Goal: Task Accomplishment & Management: Manage account settings

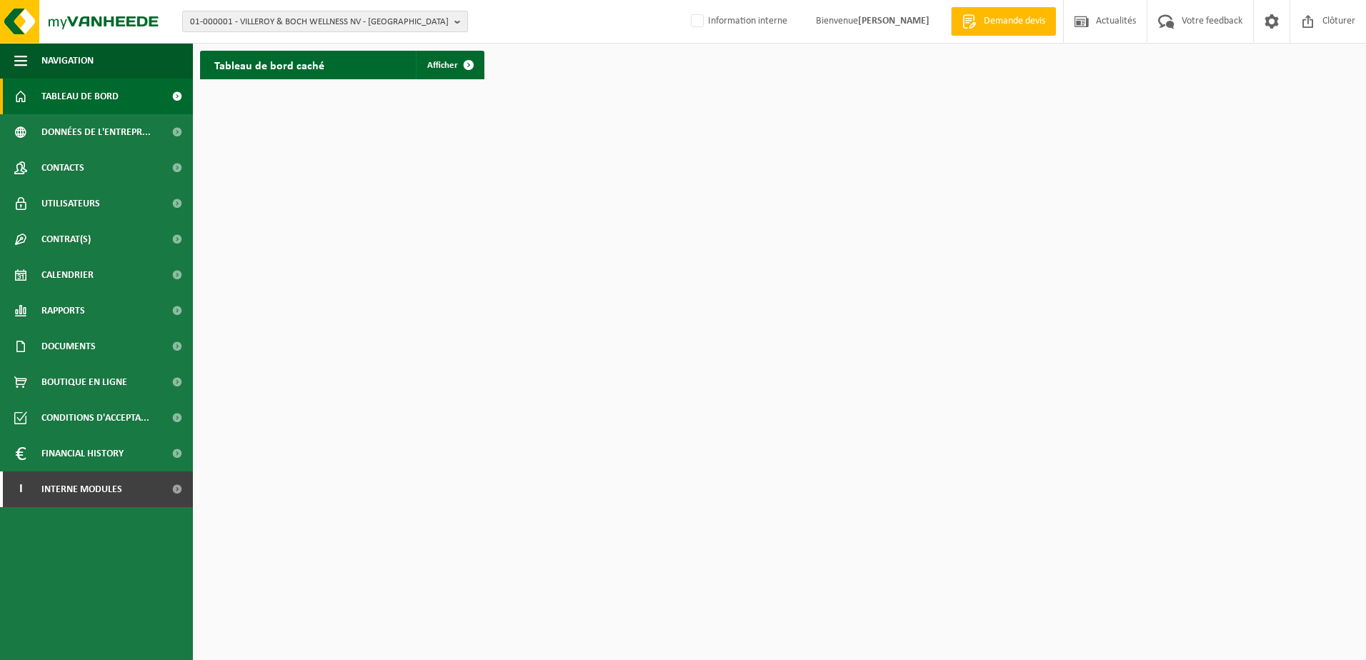
click at [319, 20] on span "01-000001 - VILLEROY & BOCH WELLNESS NV - ROESELARE" at bounding box center [319, 21] width 259 height 21
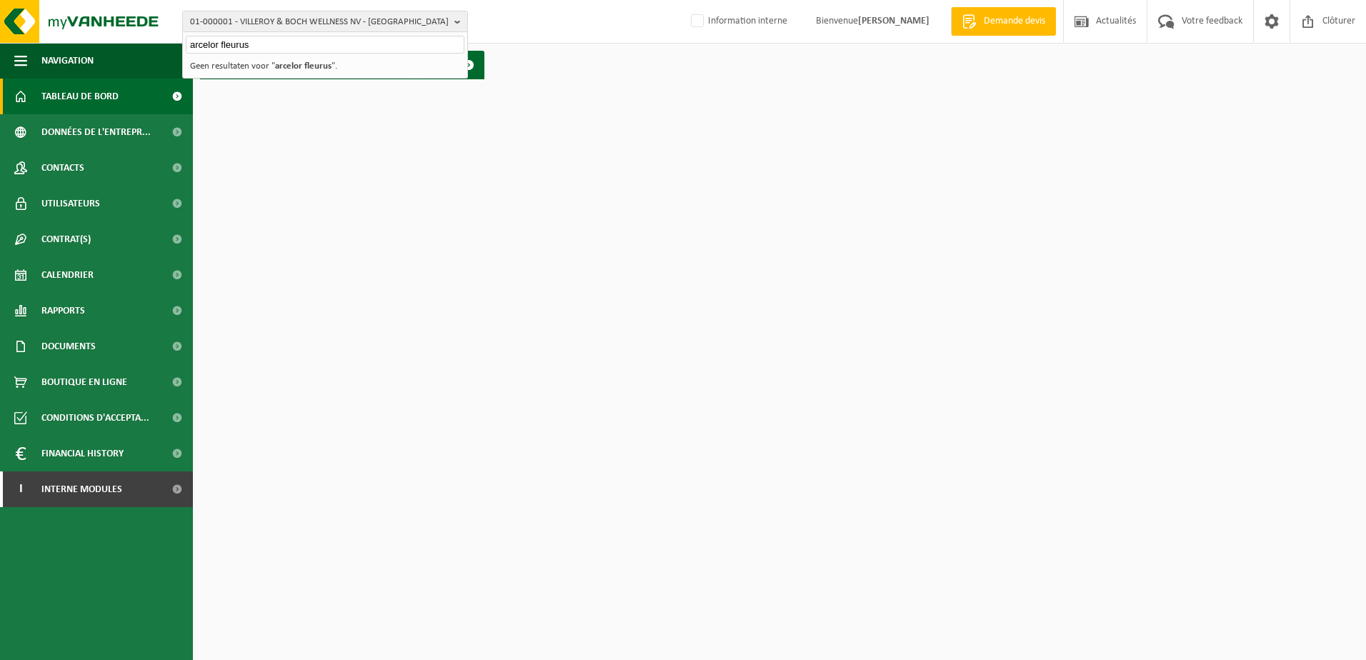
type input "arcelor fleurus"
click at [304, 65] on strong "arcelor fleurus" at bounding box center [303, 65] width 56 height 9
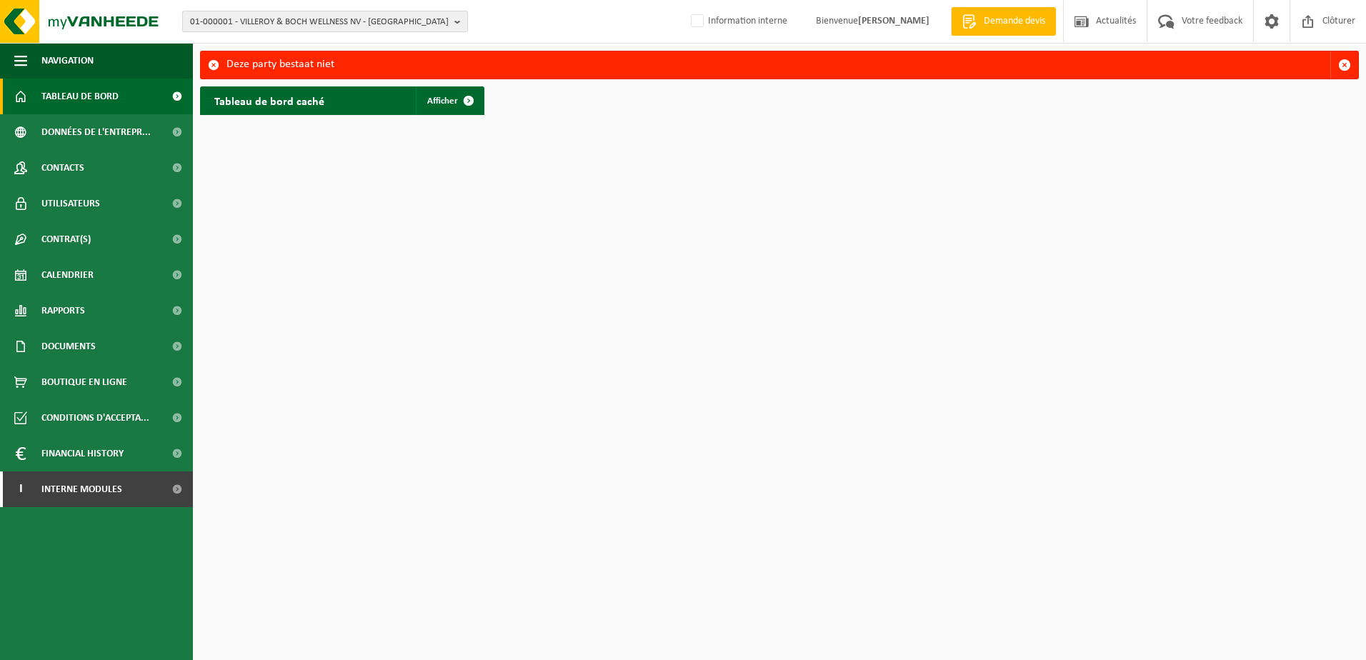
click at [344, 20] on span "01-000001 - VILLEROY & BOCH WELLNESS NV - ROESELARE" at bounding box center [319, 21] width 259 height 21
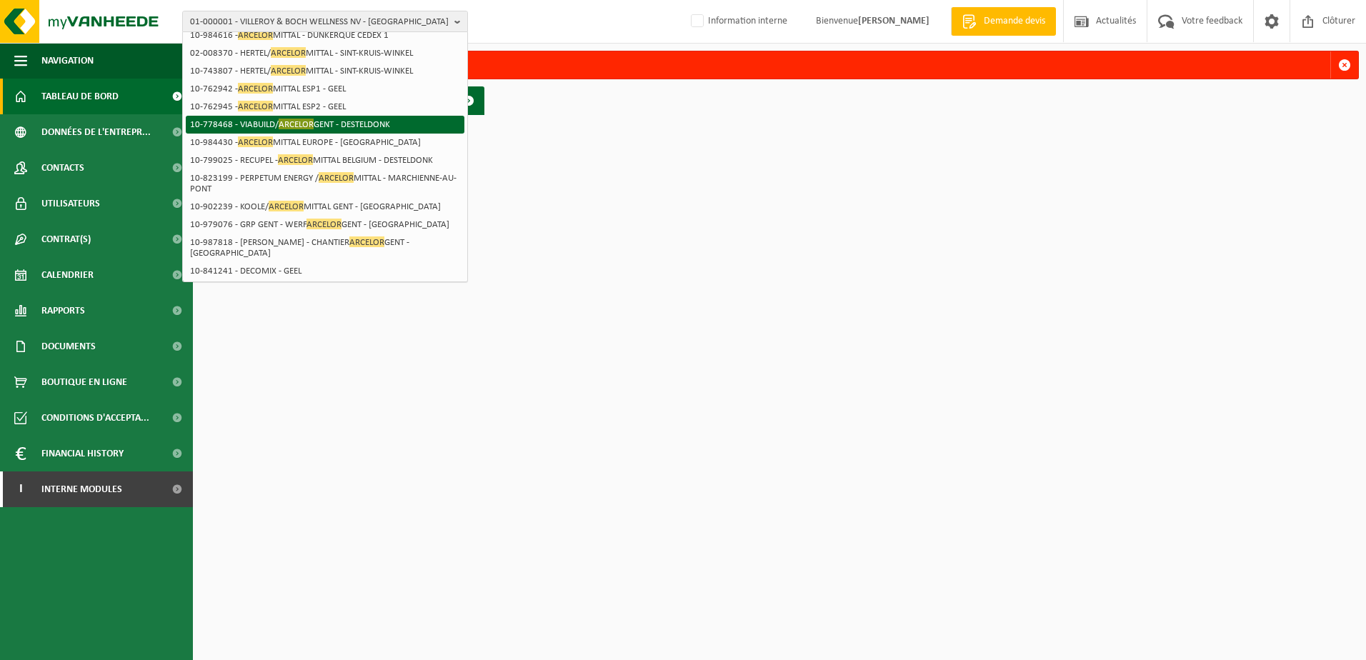
scroll to position [71, 0]
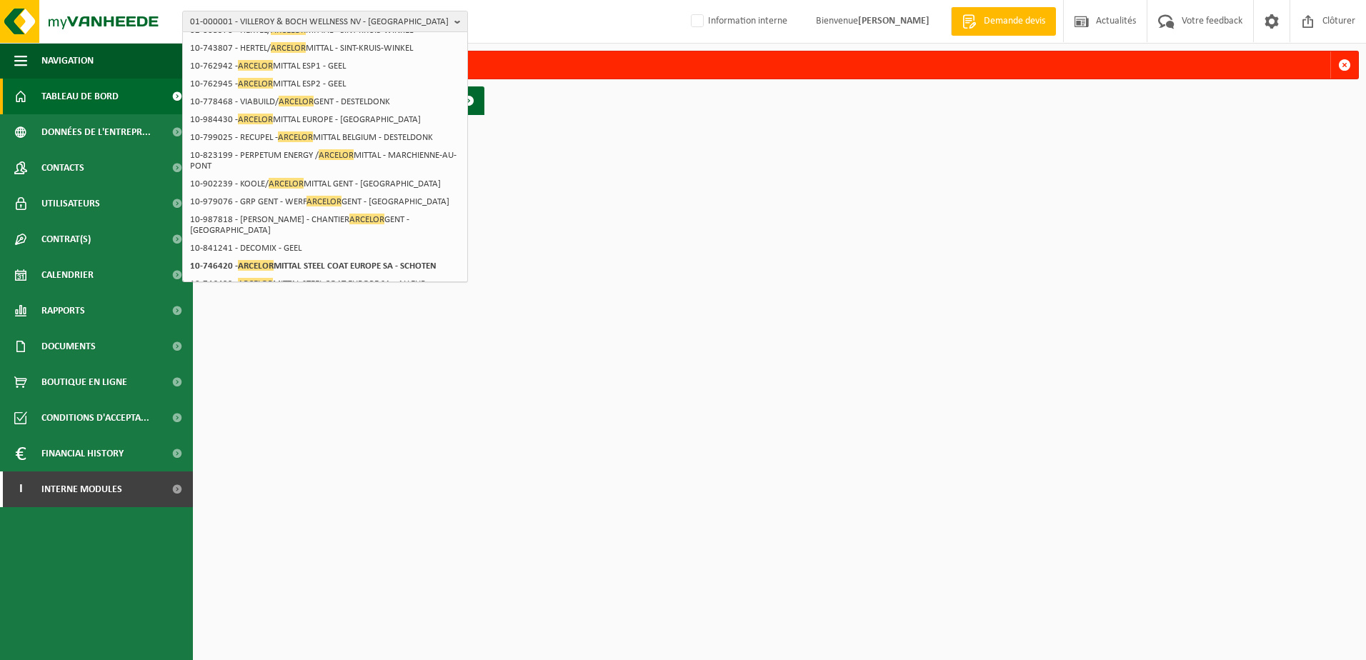
type input "arcelor"
drag, startPoint x: 813, startPoint y: 125, endPoint x: 370, endPoint y: 20, distance: 455.3
click at [813, 125] on html "01-000001 - VILLEROY & BOCH WELLNESS NV - ROESELARE arcelor 01-000001 - VILLERO…" at bounding box center [683, 330] width 1366 height 660
click at [279, 15] on span "01-000001 - VILLEROY & BOCH WELLNESS NV - ROESELARE" at bounding box center [319, 21] width 259 height 21
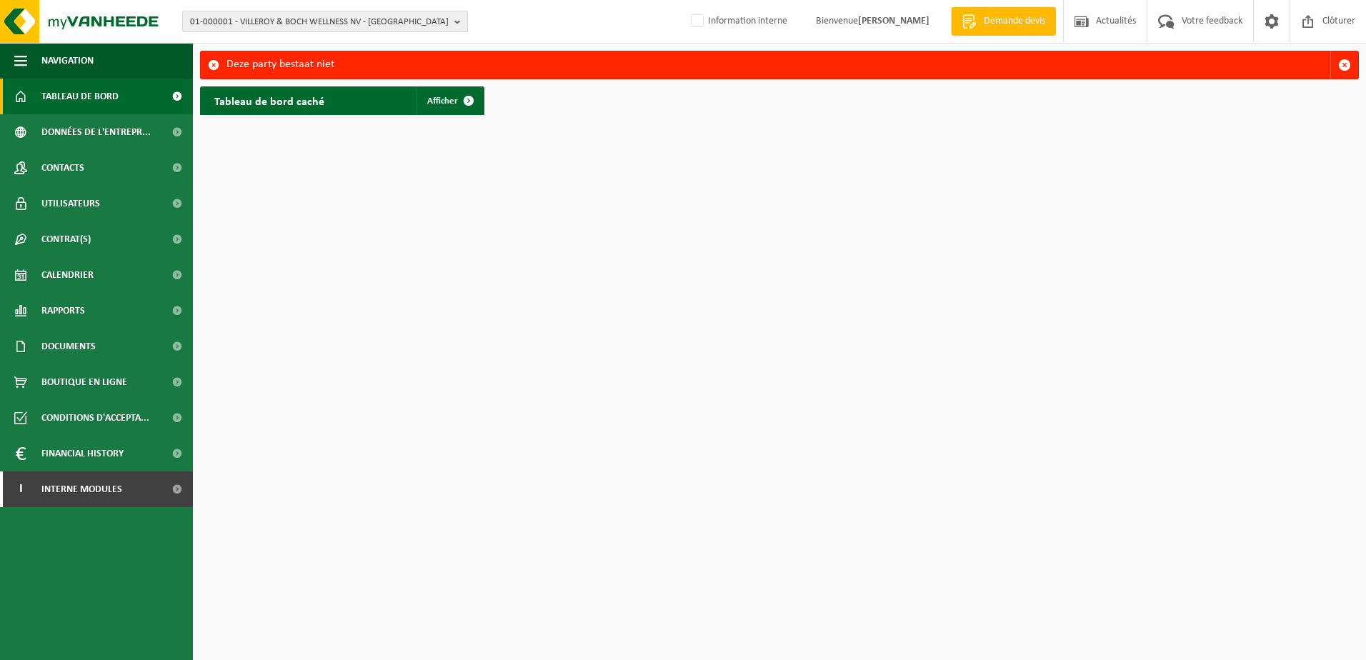
click at [272, 29] on span "01-000001 - VILLEROY & BOCH WELLNESS NV - ROESELARE" at bounding box center [319, 21] width 259 height 21
paste input "02-012960"
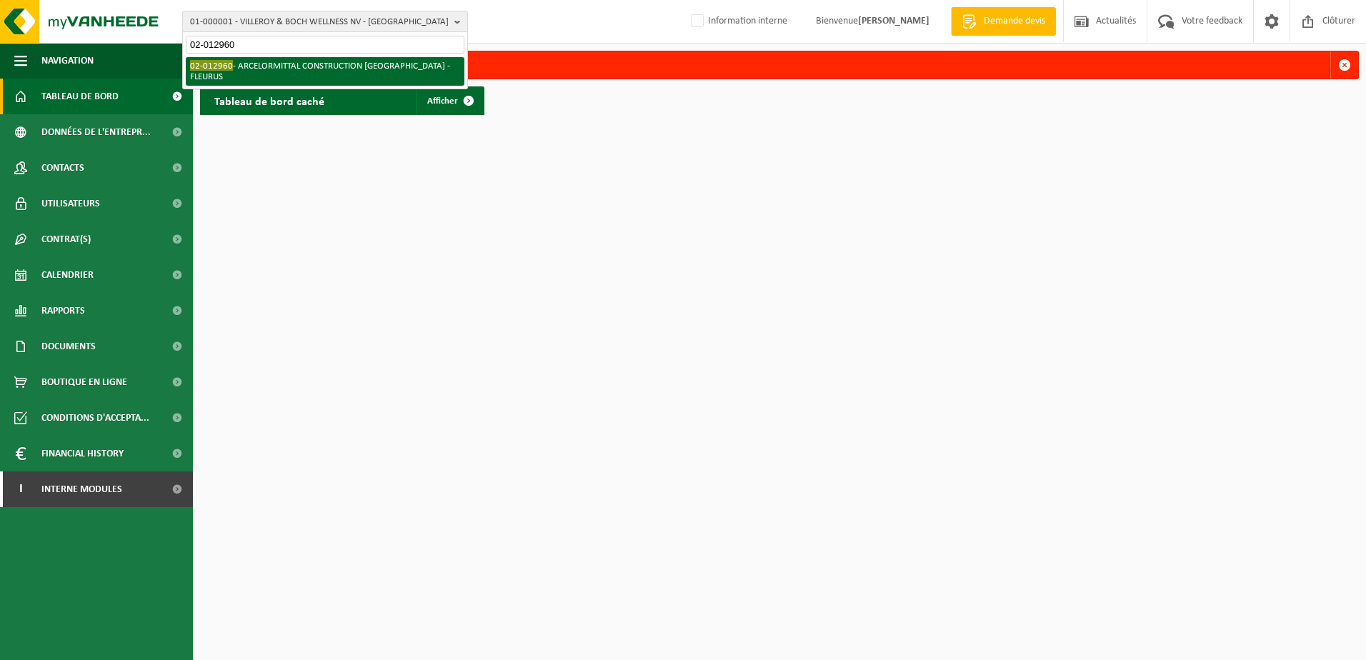
type input "02-012960"
click at [288, 66] on li "02-012960 - ARCELORMITTAL CONSTRUCTION BELGIUM - FLEURUS" at bounding box center [325, 71] width 279 height 29
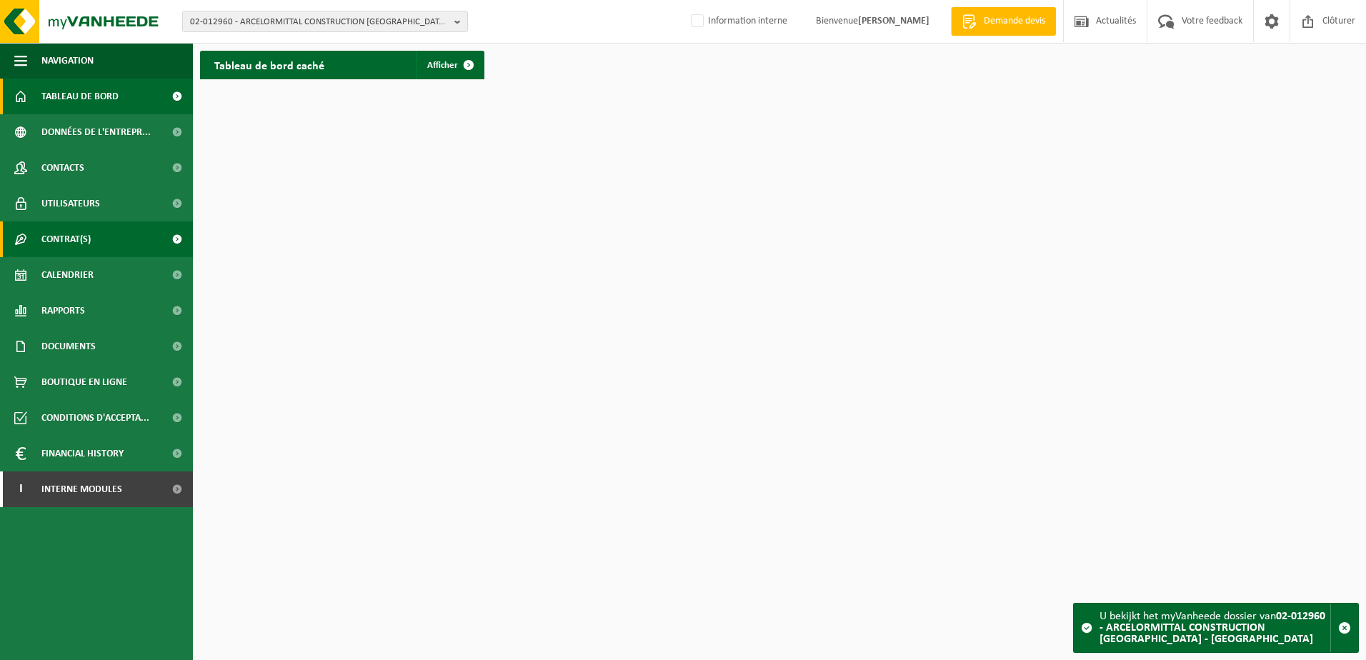
click at [119, 241] on link "Contrat(s)" at bounding box center [96, 240] width 193 height 36
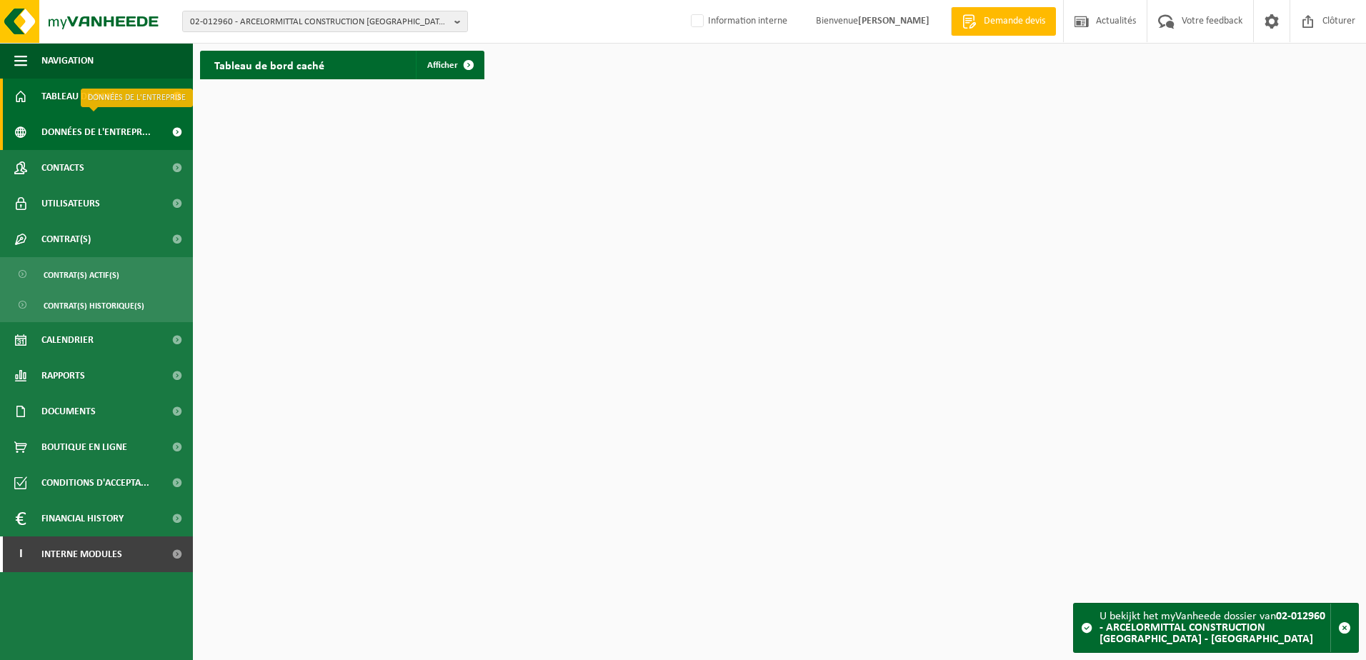
click at [124, 124] on span "Données de l'entrepr..." at bounding box center [95, 132] width 109 height 36
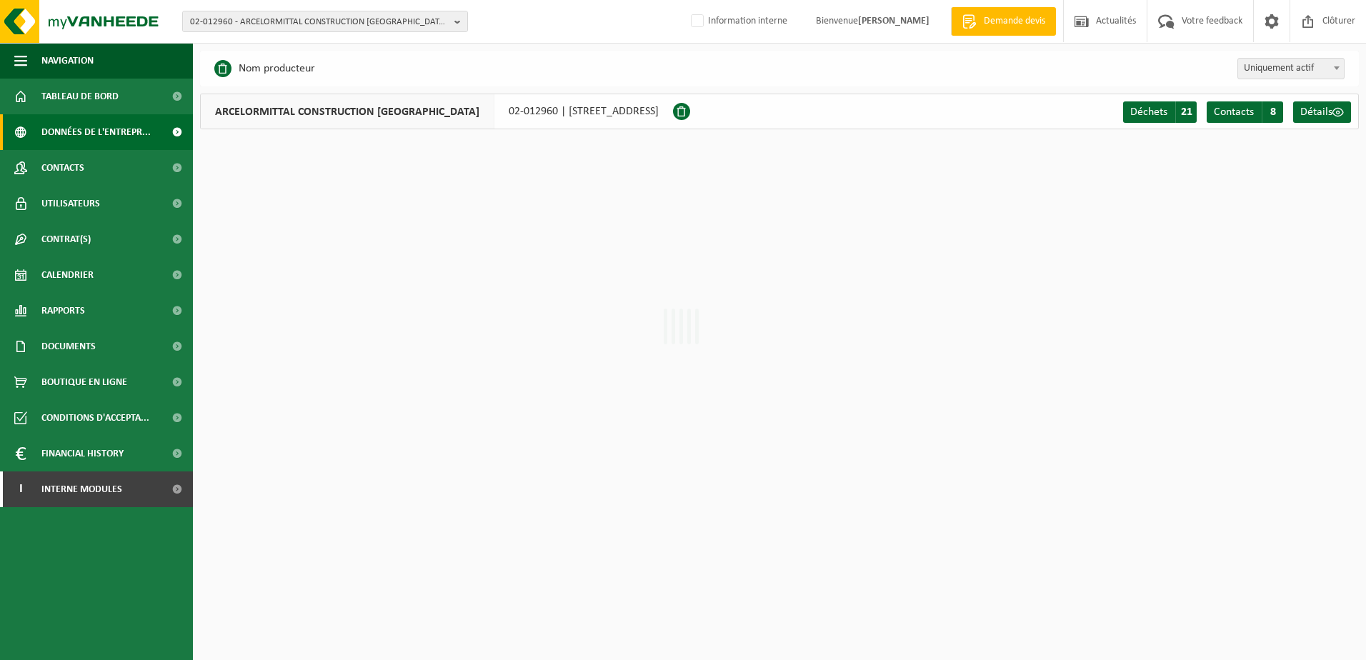
click at [69, 197] on span "Utilisateurs" at bounding box center [70, 204] width 59 height 36
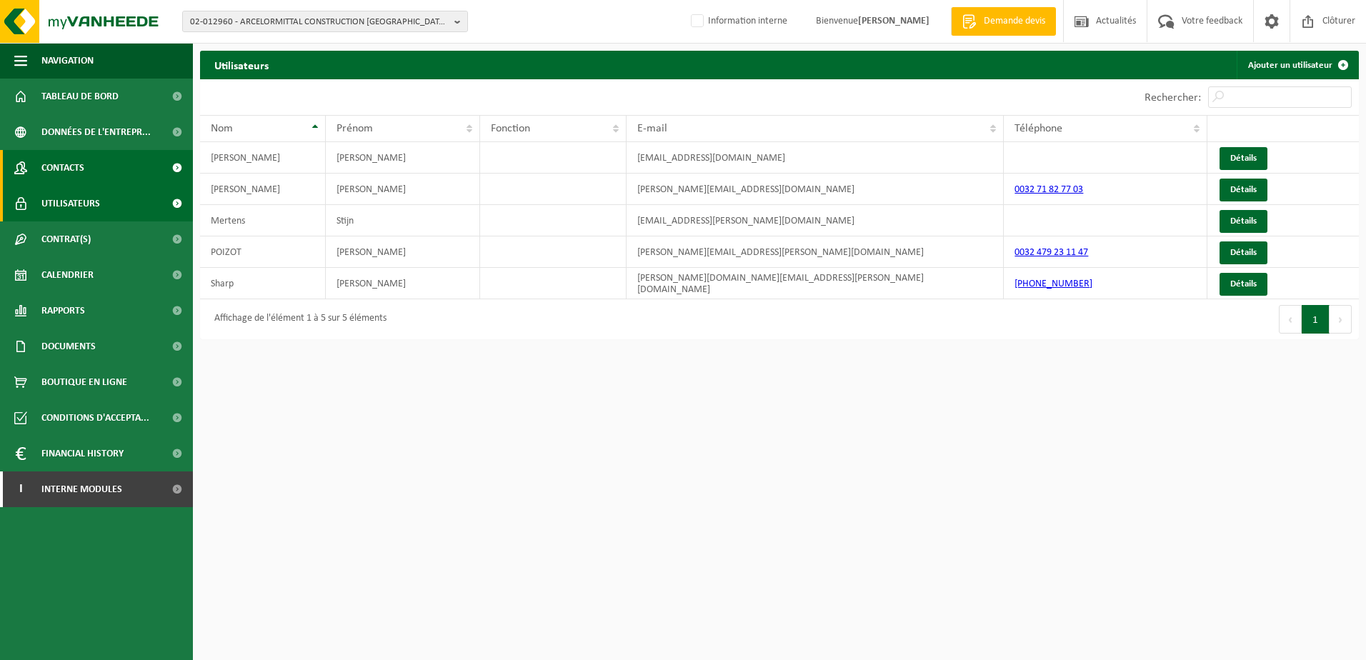
click at [99, 161] on link "Contacts" at bounding box center [96, 168] width 193 height 36
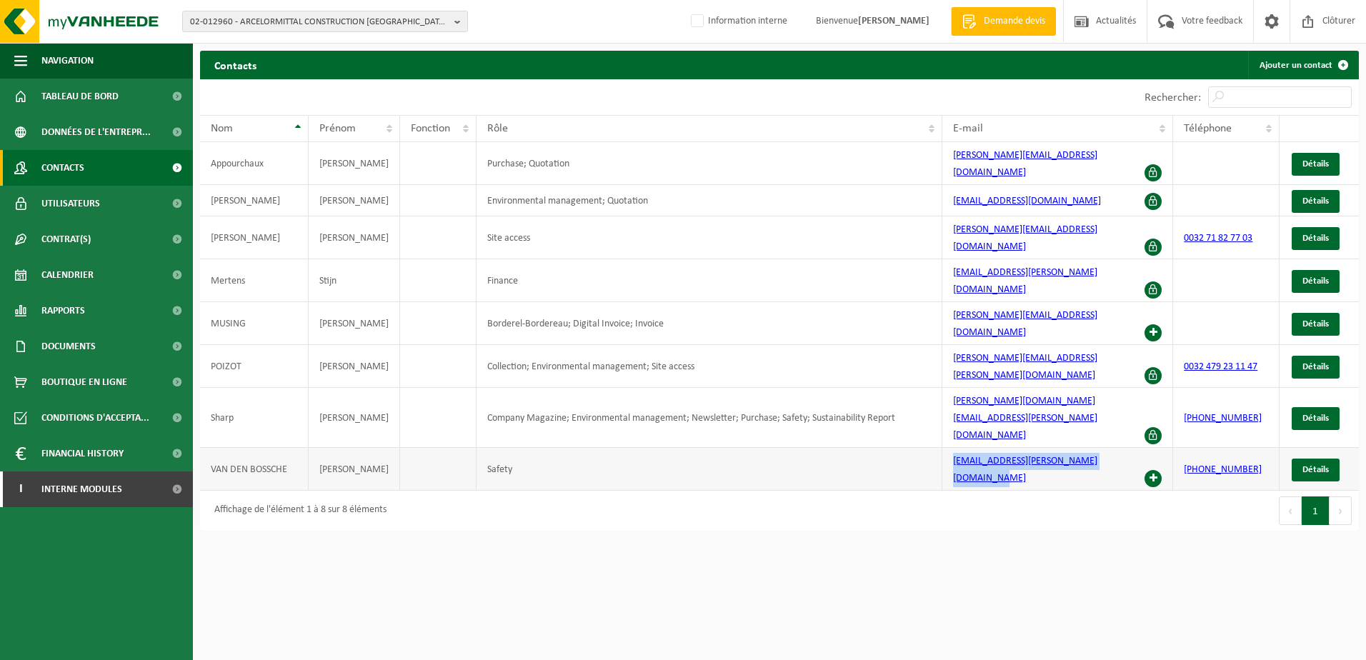
drag, startPoint x: 947, startPoint y: 381, endPoint x: 1123, endPoint y: 381, distance: 175.8
click at [1123, 448] on td "[EMAIL_ADDRESS][DOMAIN_NAME]" at bounding box center [1057, 469] width 231 height 43
drag, startPoint x: 1123, startPoint y: 381, endPoint x: 1100, endPoint y: 379, distance: 22.9
copy link "[EMAIL_ADDRESS][DOMAIN_NAME]"
click at [1308, 465] on span "Détails" at bounding box center [1316, 469] width 26 height 9
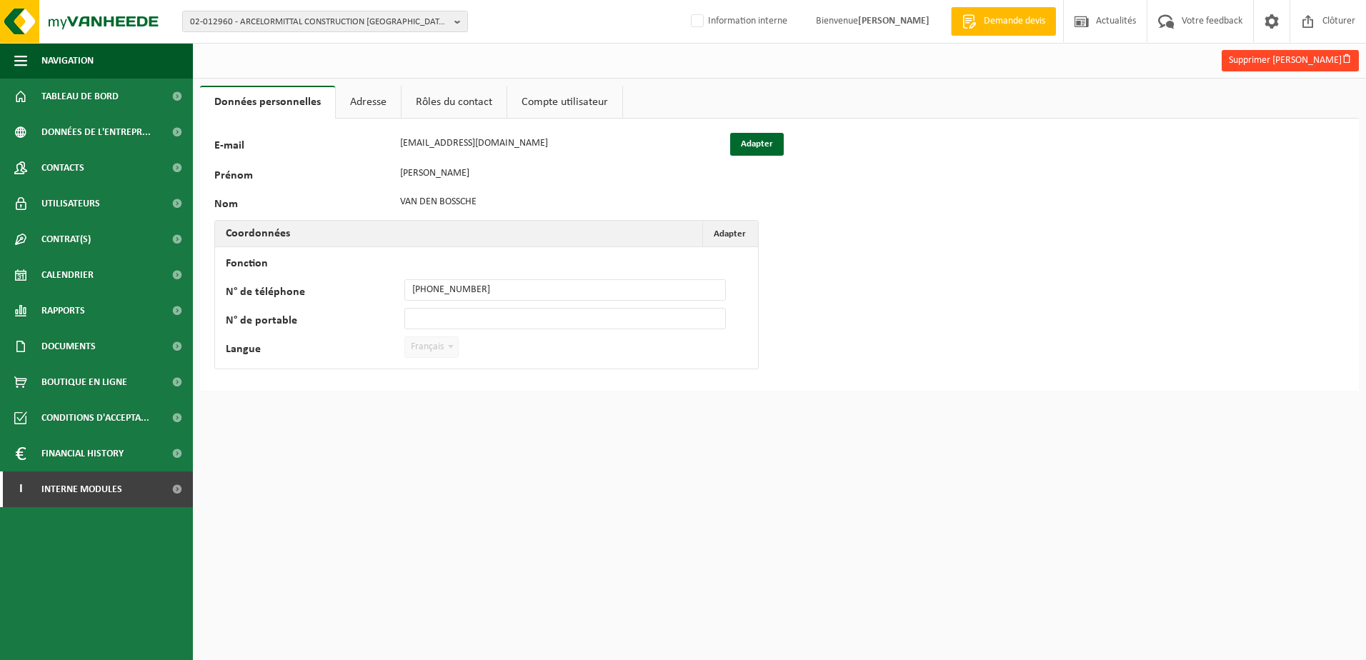
click at [1273, 63] on button "Supprimer [PERSON_NAME]" at bounding box center [1290, 60] width 137 height 21
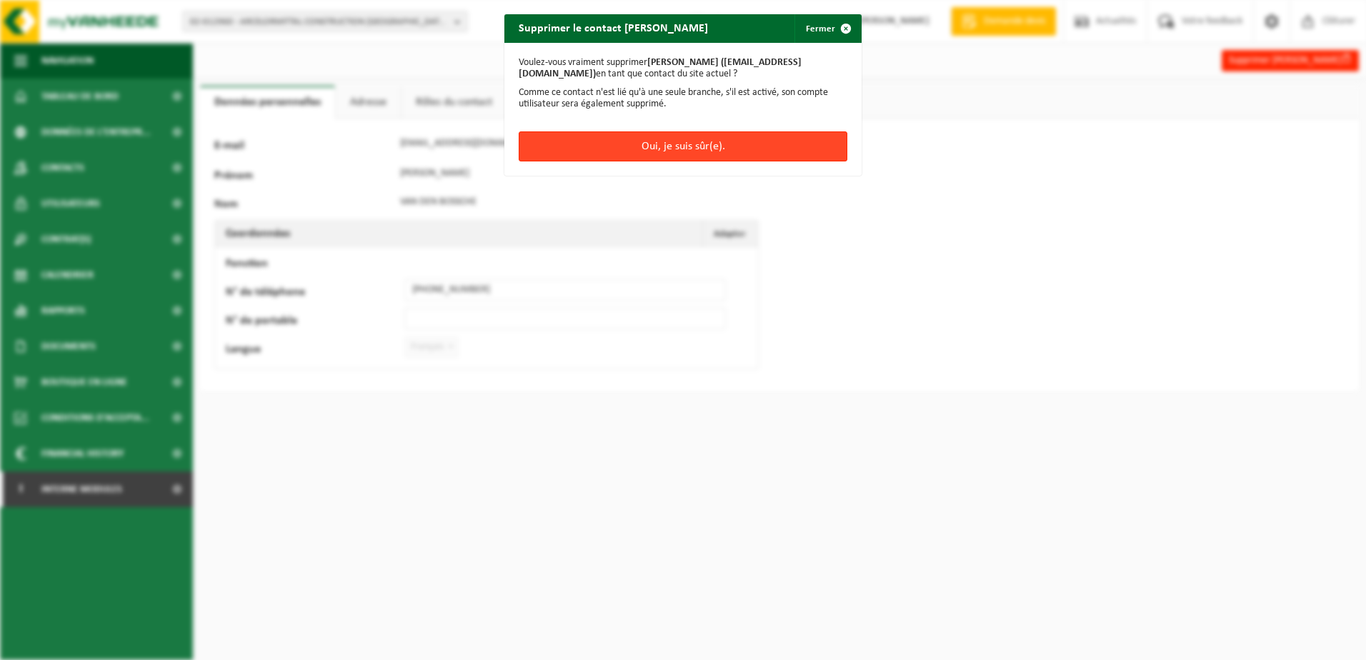
click at [717, 136] on button "Oui, je suis sûr(e)." at bounding box center [683, 146] width 329 height 30
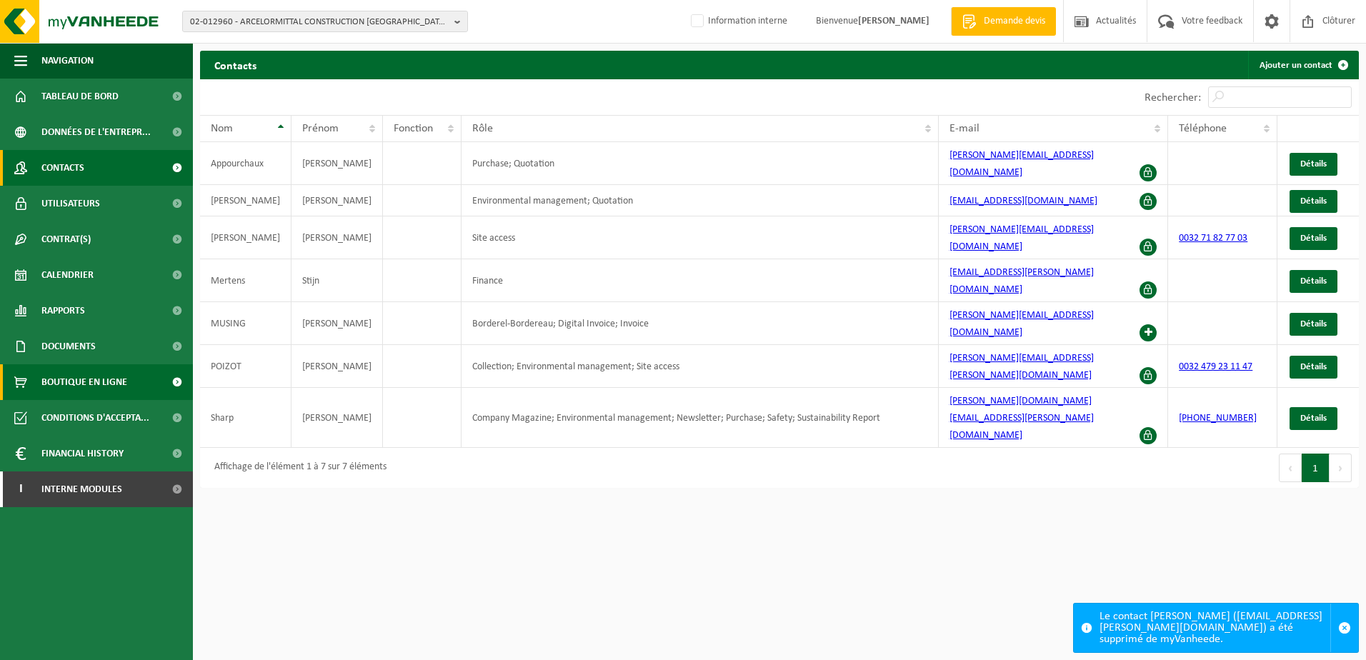
click at [73, 365] on span "Boutique en ligne" at bounding box center [84, 382] width 86 height 36
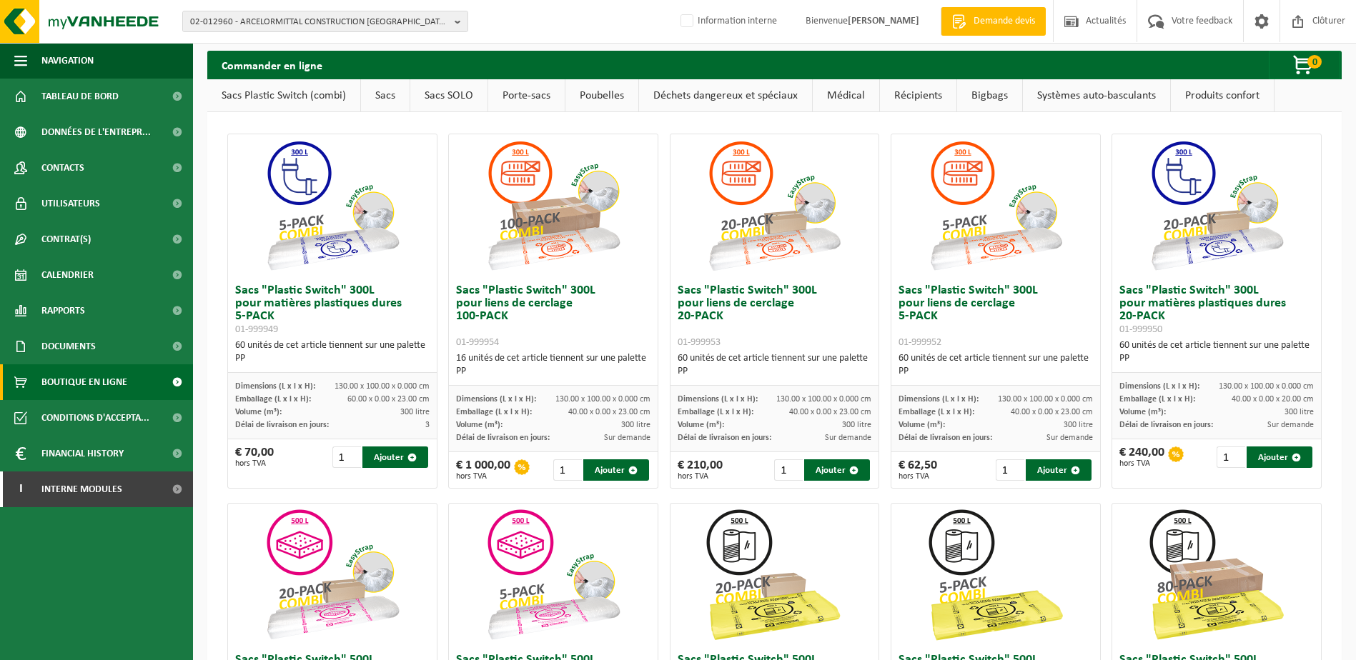
click at [460, 98] on link "Sacs SOLO" at bounding box center [448, 95] width 77 height 33
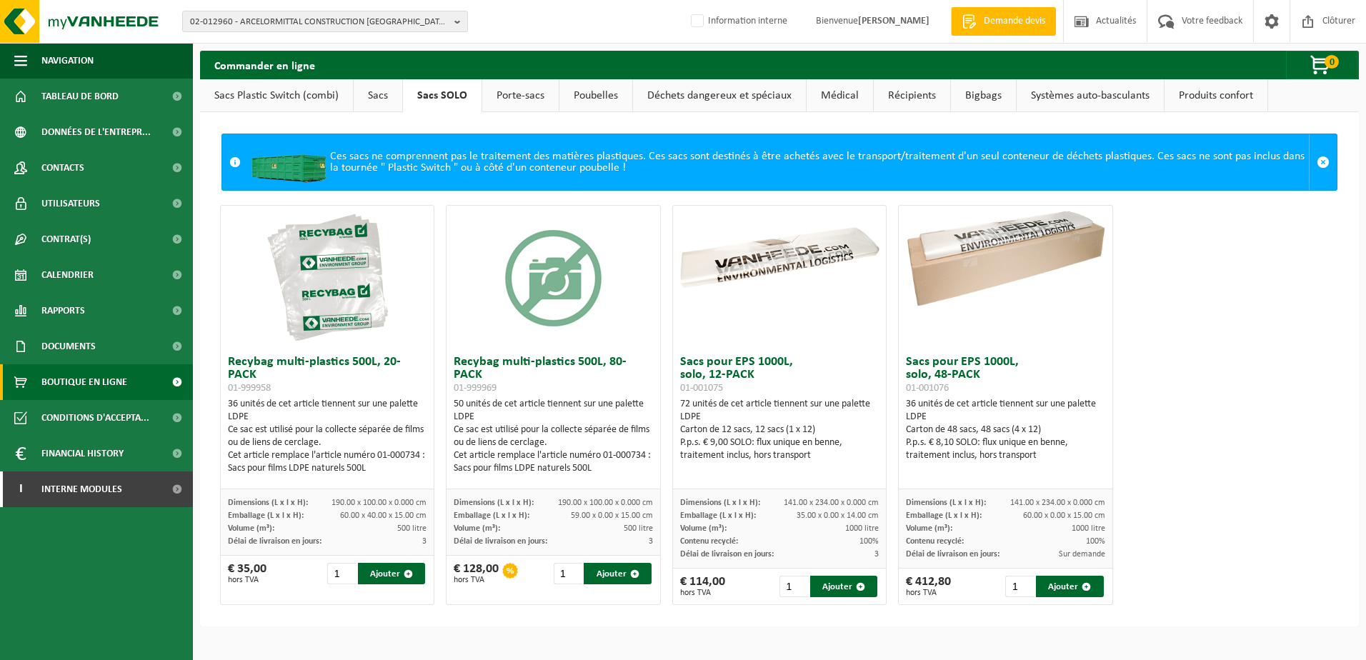
click at [366, 93] on link "Sacs" at bounding box center [378, 95] width 49 height 33
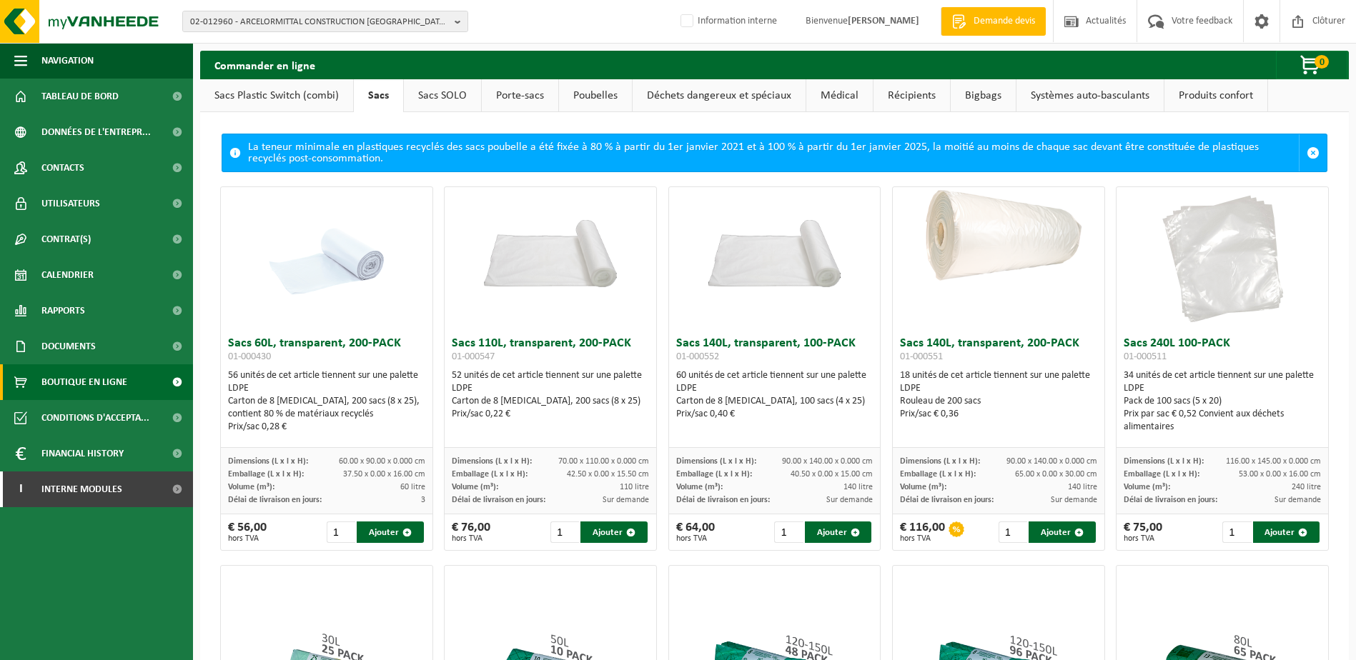
click at [459, 87] on link "Sacs SOLO" at bounding box center [442, 95] width 77 height 33
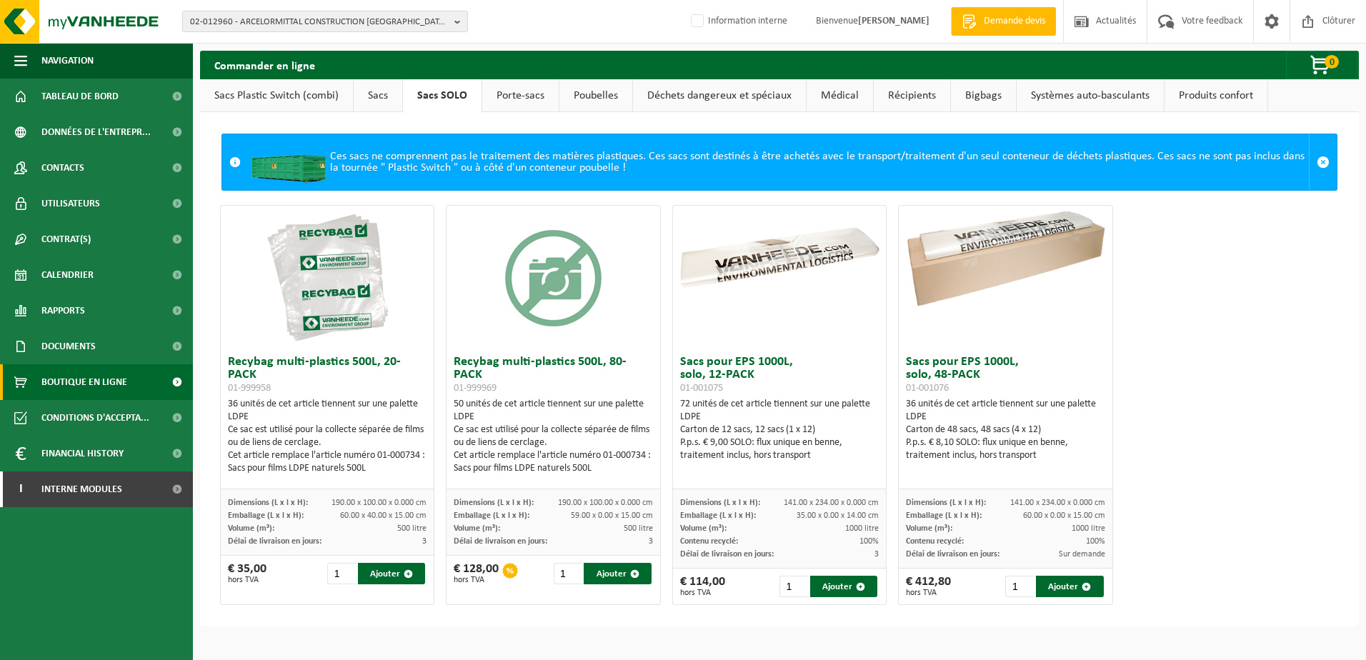
click at [378, 97] on link "Sacs" at bounding box center [378, 95] width 49 height 33
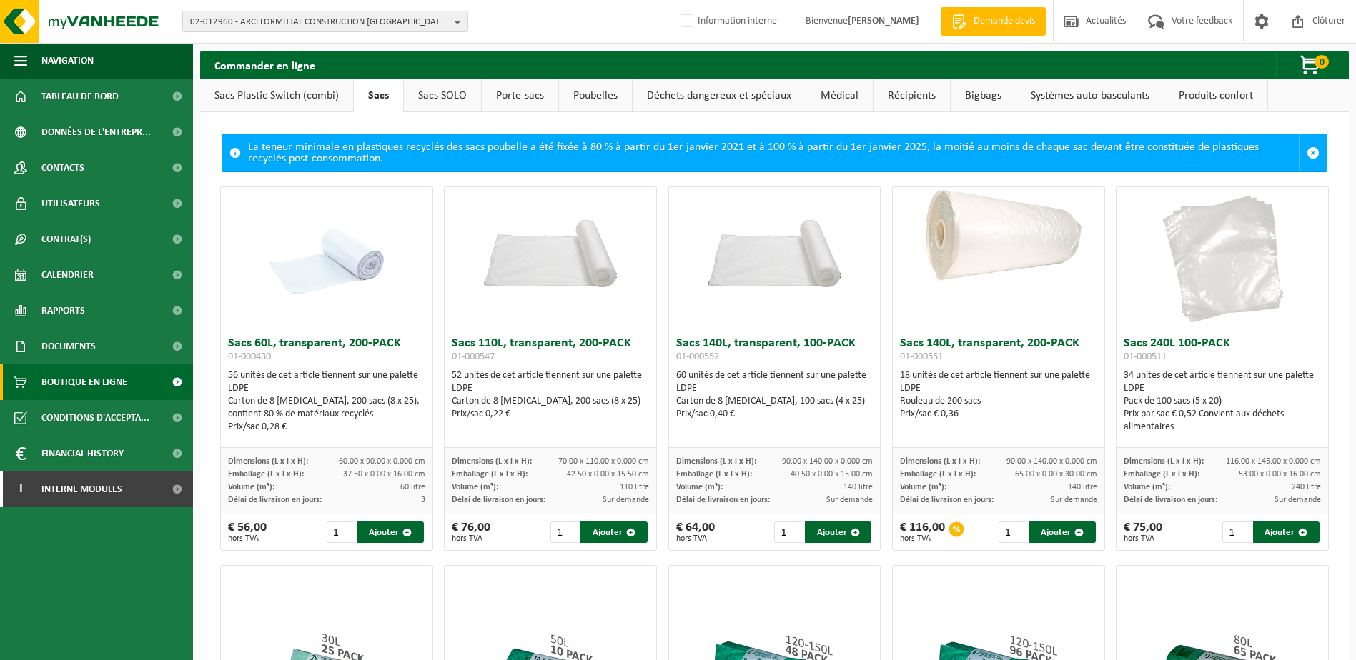
click at [327, 98] on link "Sacs Plastic Switch (combi)" at bounding box center [276, 95] width 153 height 33
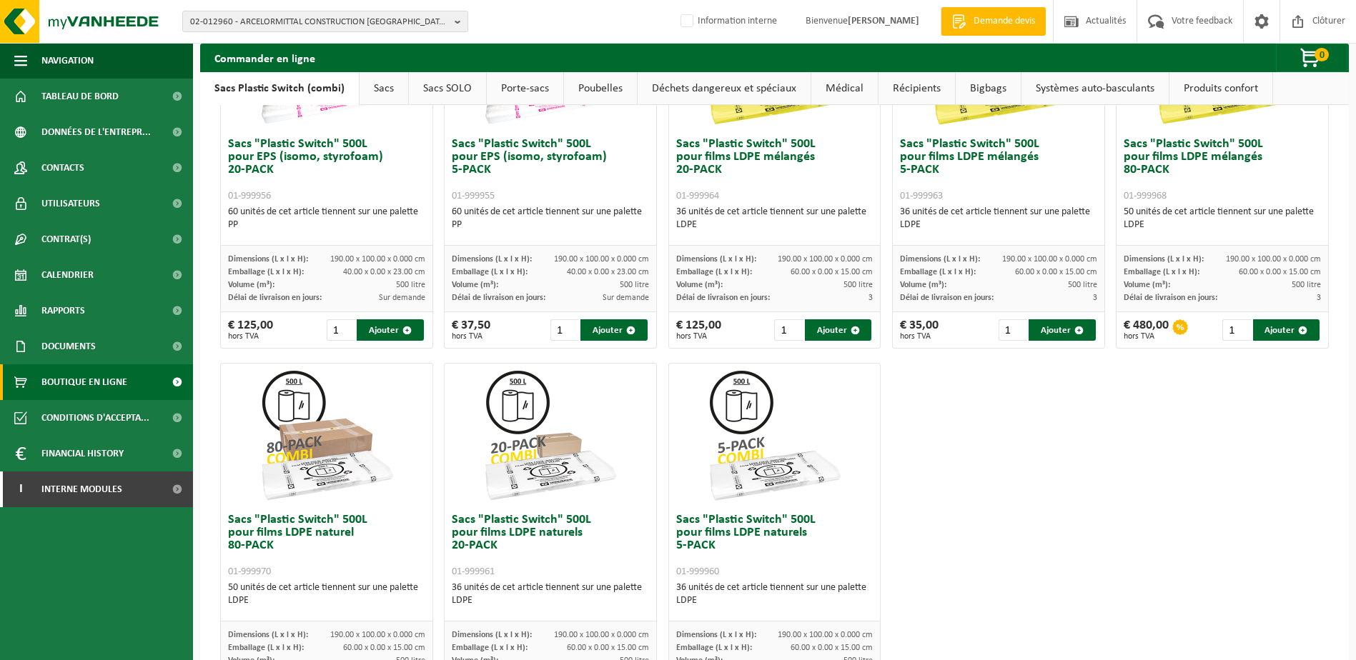
scroll to position [572, 0]
